Goal: Task Accomplishment & Management: Manage account settings

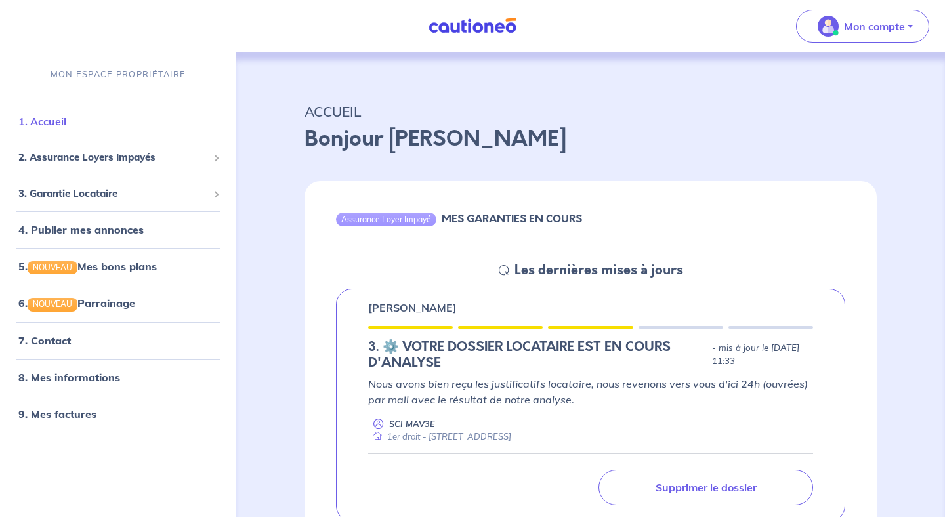
click at [66, 119] on link "1. Accueil" at bounding box center [42, 121] width 48 height 13
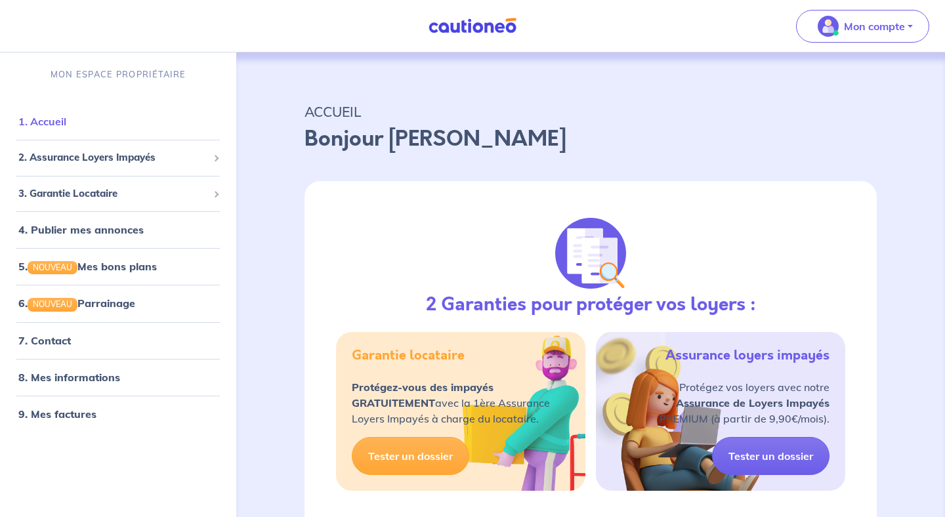
click at [66, 121] on link "1. Accueil" at bounding box center [42, 121] width 48 height 13
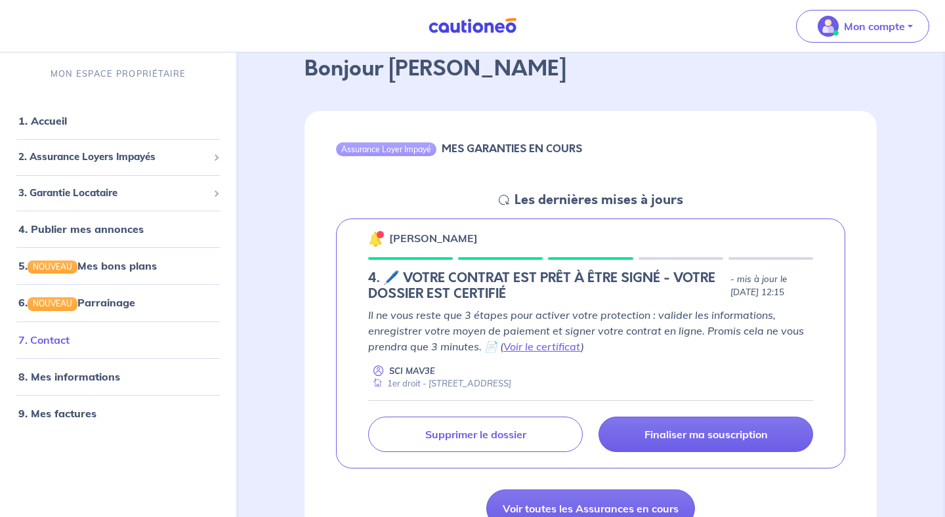
scroll to position [71, 0]
click at [77, 416] on link "9. Mes factures" at bounding box center [56, 412] width 76 height 13
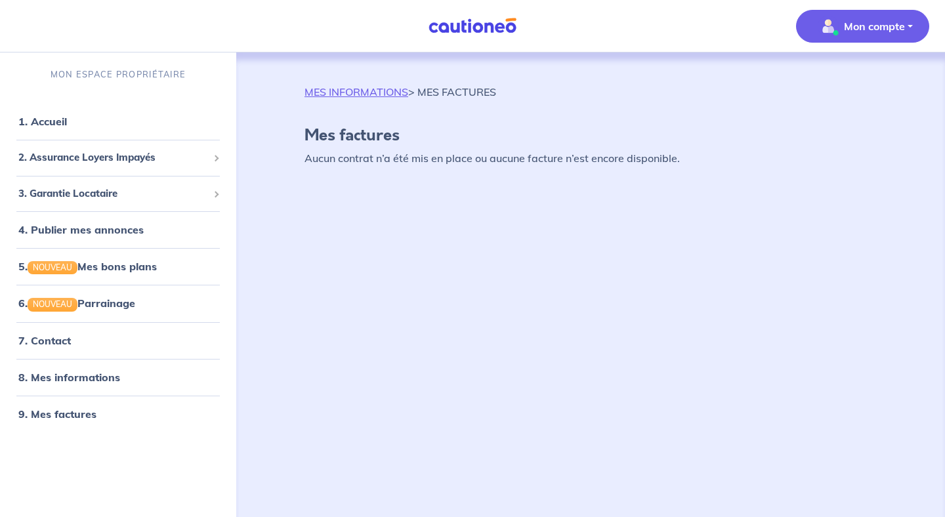
click at [446, 93] on p "MES INFORMATIONS > MES FACTURES" at bounding box center [401, 92] width 192 height 16
click at [379, 89] on link "MES INFORMATIONS" at bounding box center [357, 91] width 104 height 13
